Goal: Find specific page/section: Find specific page/section

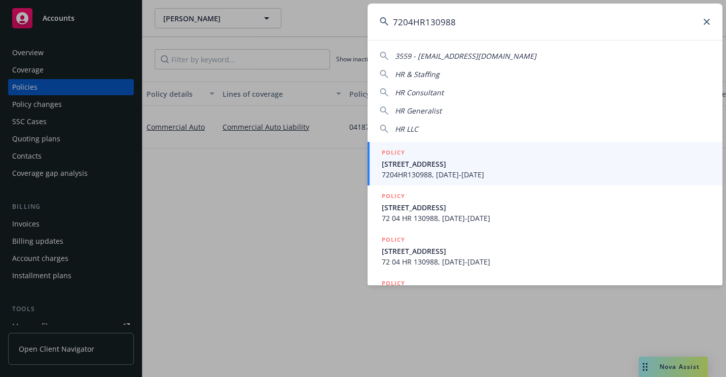
type input "7204HR130988"
click at [396, 154] on h5 "POLICY" at bounding box center [393, 153] width 23 height 10
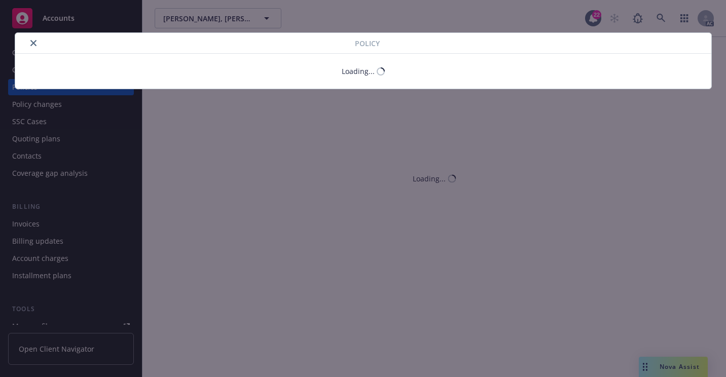
click at [33, 47] on button "close" at bounding box center [33, 43] width 12 height 12
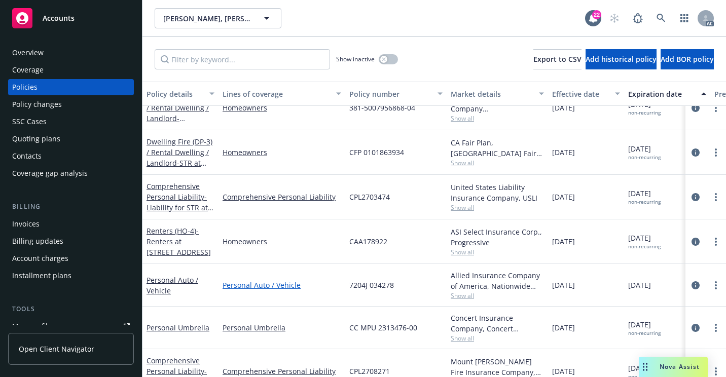
scroll to position [152, 0]
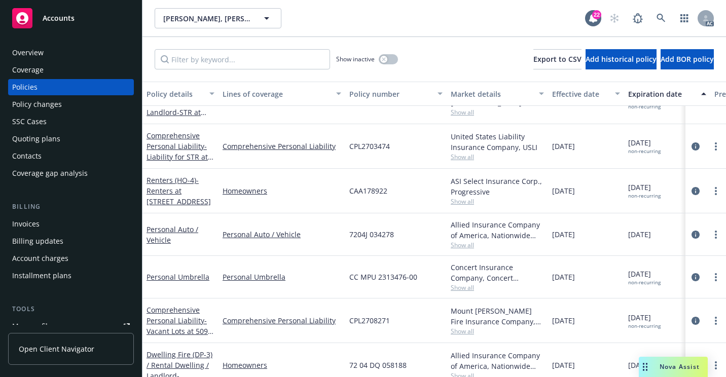
click at [468, 245] on span "Show all" at bounding box center [497, 245] width 93 height 9
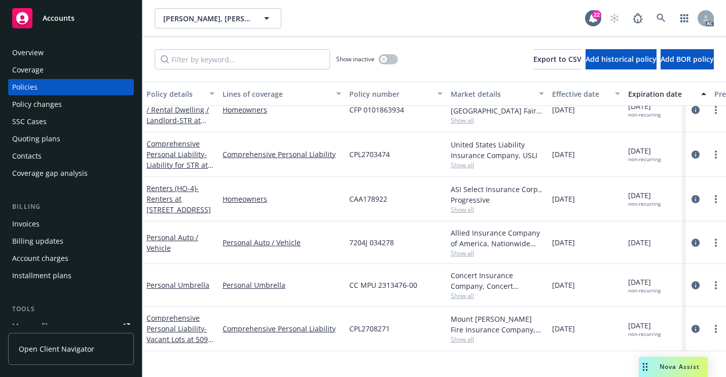
scroll to position [0, 0]
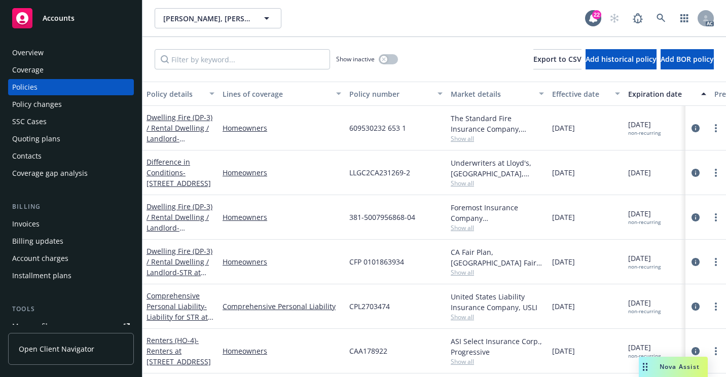
drag, startPoint x: 84, startPoint y: 49, endPoint x: 91, endPoint y: 53, distance: 7.7
click at [84, 49] on div "Overview" at bounding box center [71, 53] width 118 height 16
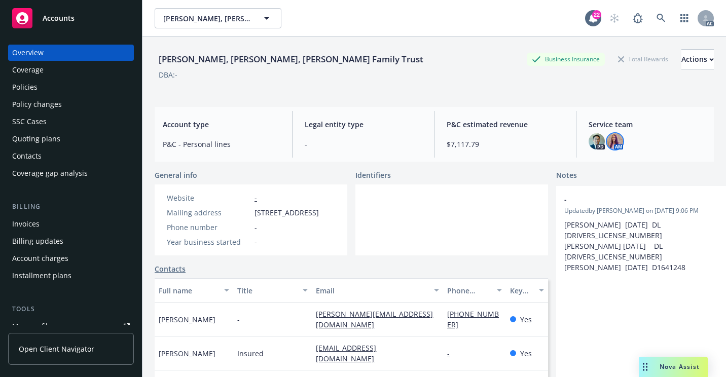
click at [611, 141] on img at bounding box center [615, 141] width 16 height 16
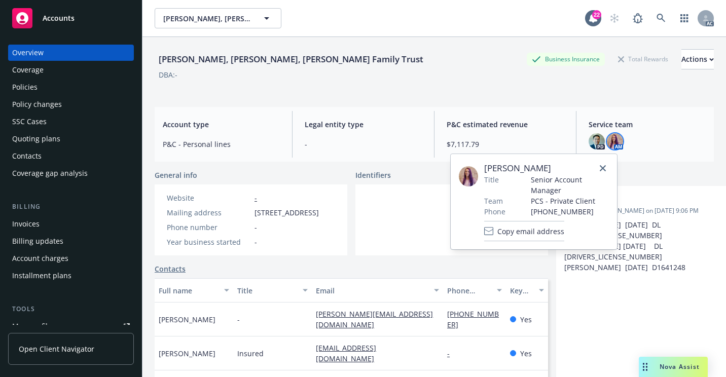
drag, startPoint x: 486, startPoint y: 169, endPoint x: 564, endPoint y: 171, distance: 78.1
click at [564, 171] on span "[PERSON_NAME]" at bounding box center [546, 168] width 125 height 12
